Goal: Understand process/instructions: Learn about a topic

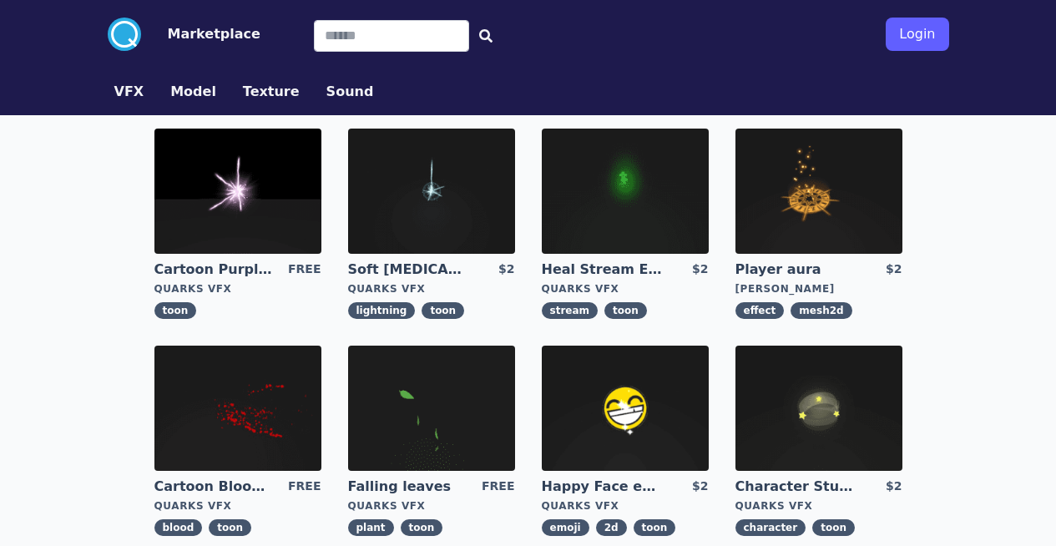
click at [108, 33] on circle at bounding box center [124, 34] width 33 height 33
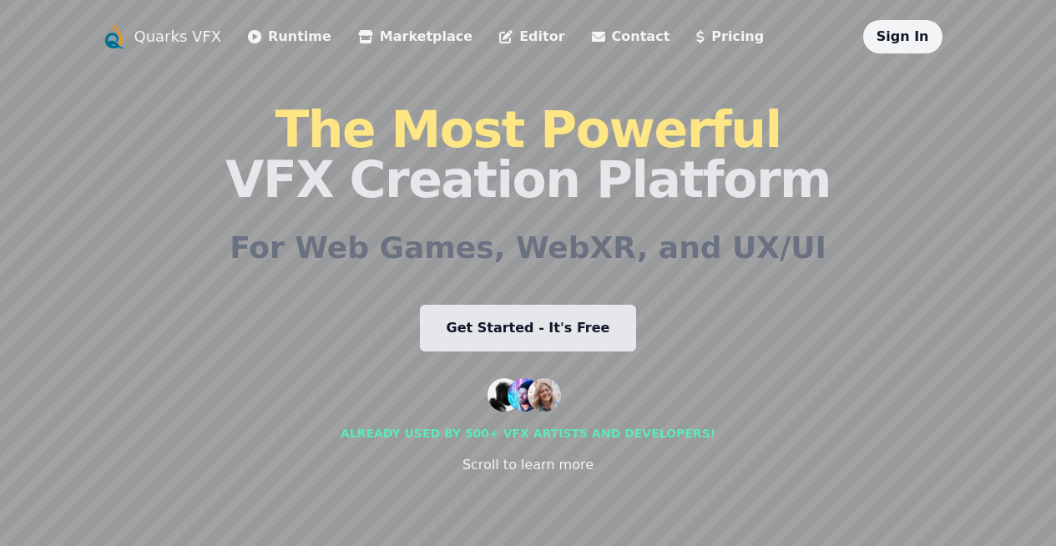
click at [520, 315] on link "Get Started - It's Free" at bounding box center [528, 328] width 217 height 47
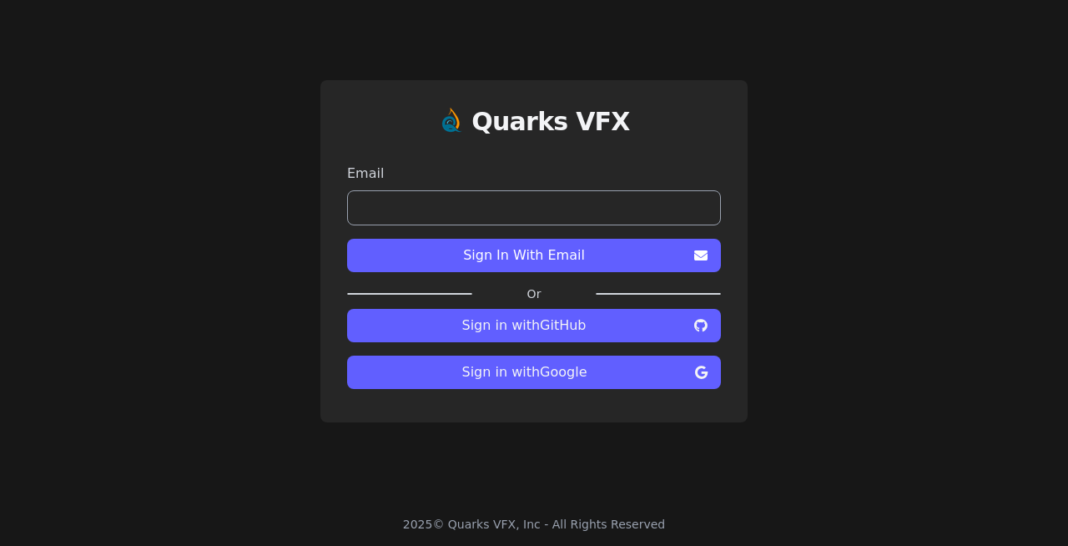
click at [548, 378] on span "Sign in with Google" at bounding box center [525, 372] width 328 height 20
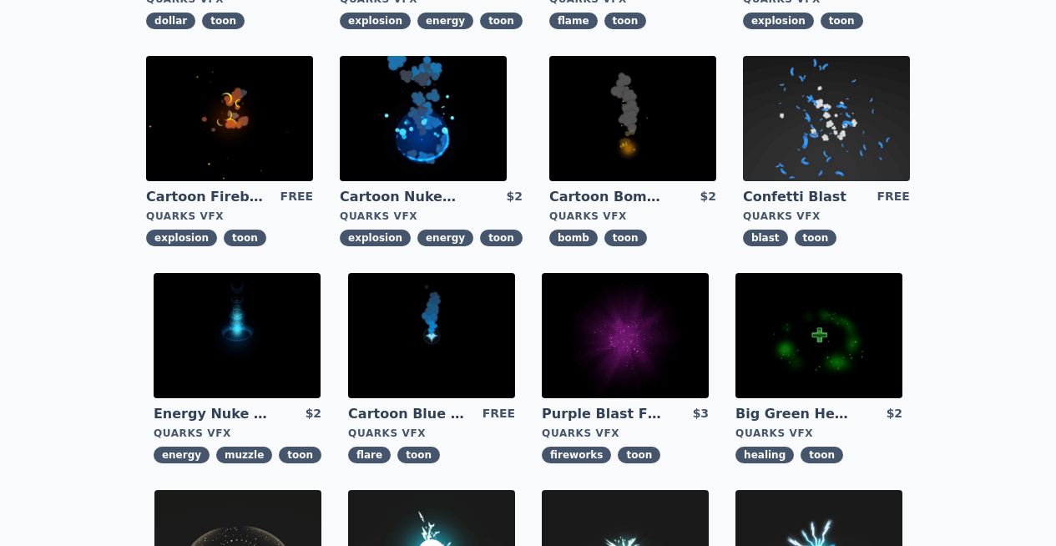
scroll to position [731, 0]
